Goal: Go to known website: Go to known website

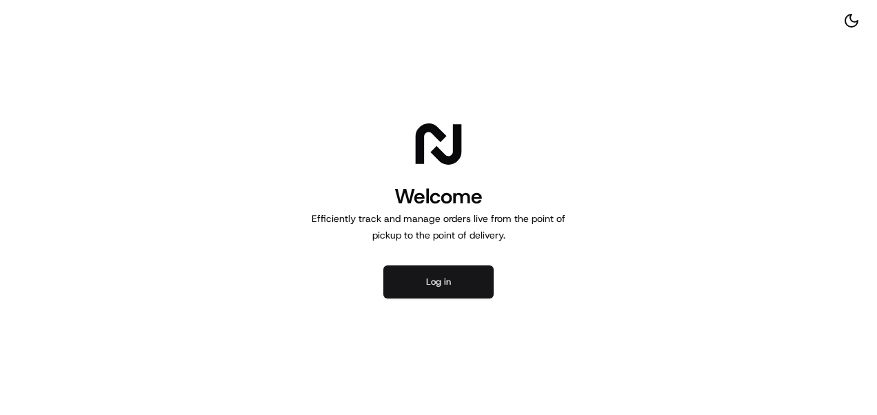
click at [426, 288] on button "Log in" at bounding box center [438, 282] width 110 height 33
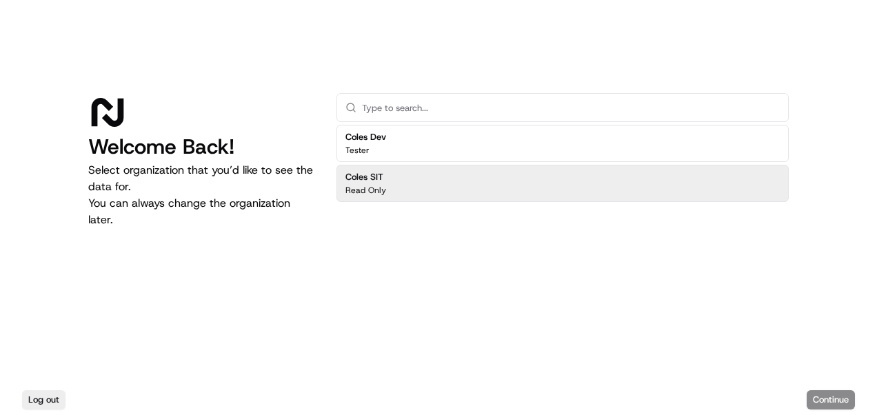
click at [403, 188] on div "Coles SIT Read Only" at bounding box center [563, 183] width 452 height 37
click at [825, 399] on button "Continue" at bounding box center [831, 399] width 48 height 19
